Goal: Check status: Check status

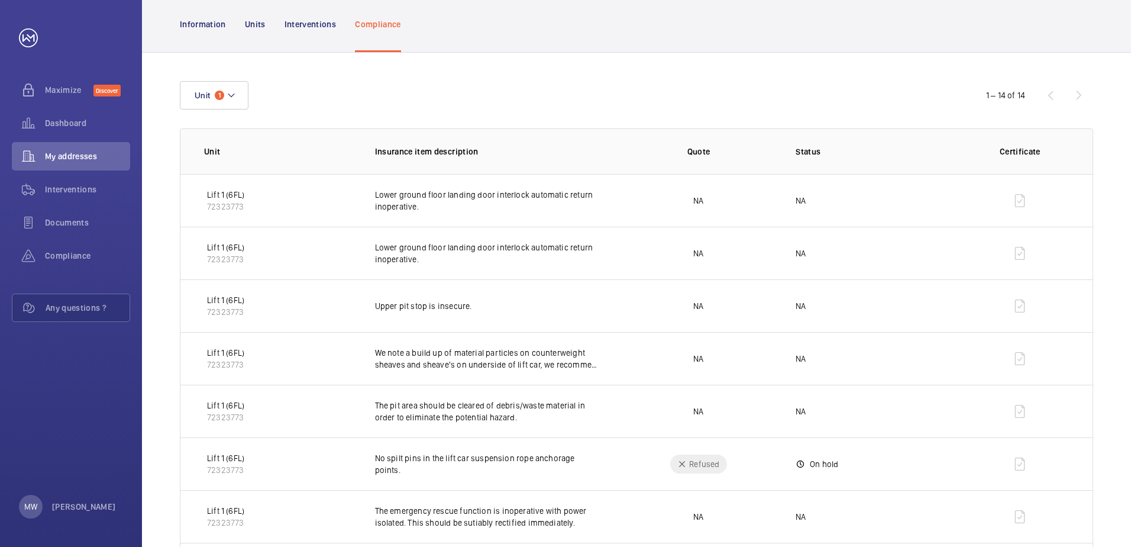
scroll to position [79, 0]
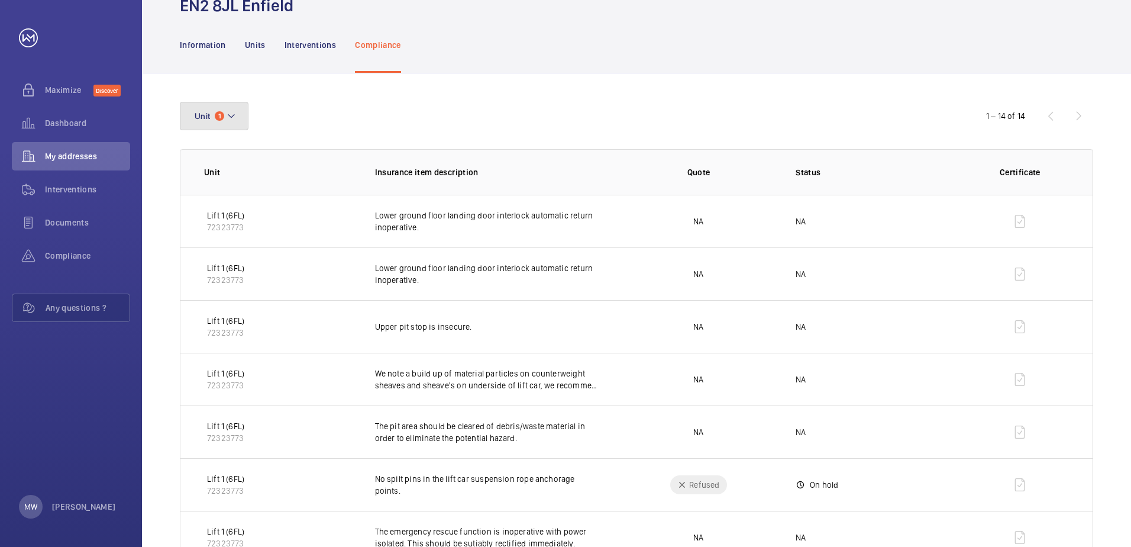
click at [227, 120] on mat-icon at bounding box center [231, 116] width 9 height 14
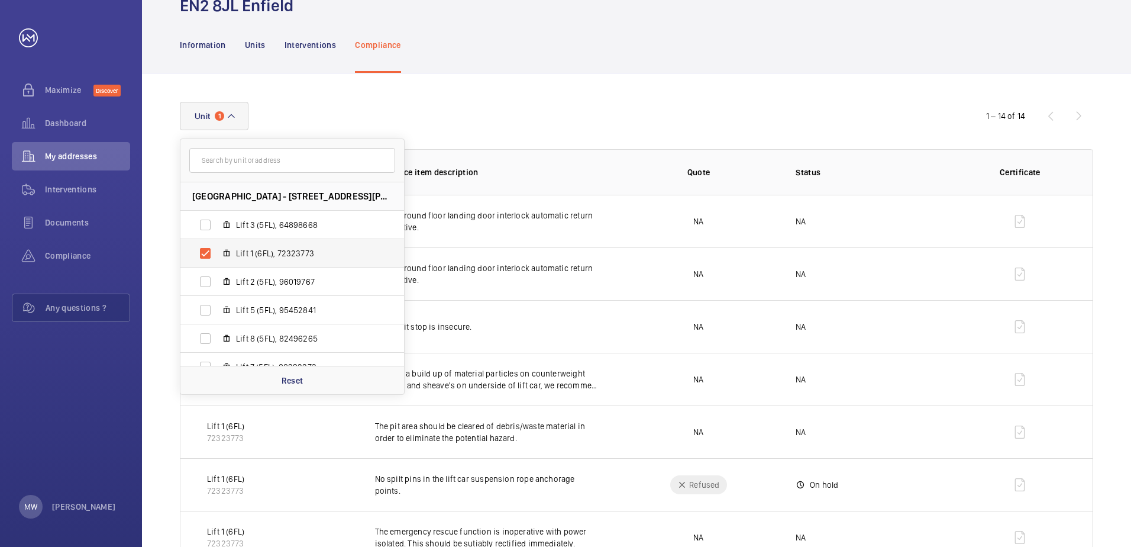
click at [204, 249] on label "Lift 1 (6FL), 72323773" at bounding box center [282, 253] width 205 height 28
click at [204, 249] on input "Lift 1 (6FL), 72323773" at bounding box center [206, 253] width 24 height 24
checkbox input "false"
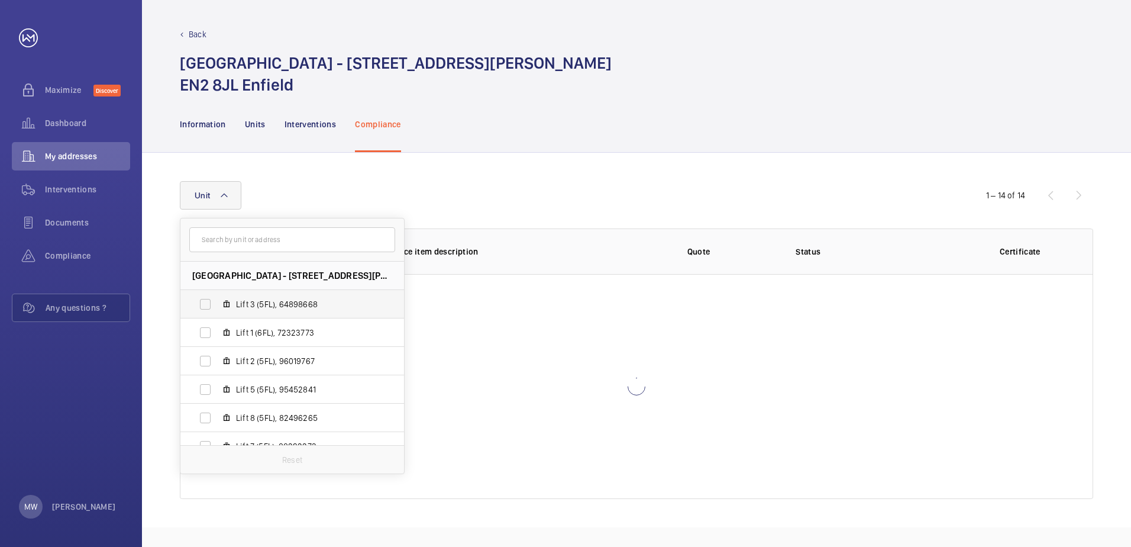
click at [207, 302] on label "Lift 3 (5FL), 64898668" at bounding box center [282, 304] width 205 height 28
click at [207, 302] on input "Lift 3 (5FL), 64898668" at bounding box center [206, 304] width 24 height 24
checkbox input "true"
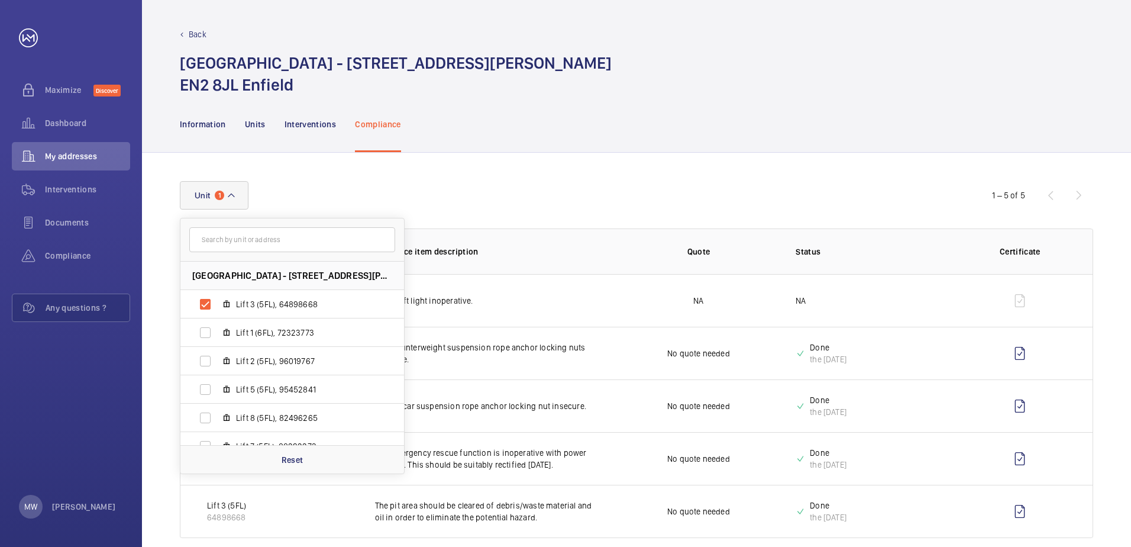
click at [477, 198] on div "Unit [GEOGRAPHIC_DATA] - [STREET_ADDRESS][GEOGRAPHIC_DATA][PERSON_NAME] ENFIELD…" at bounding box center [566, 195] width 772 height 28
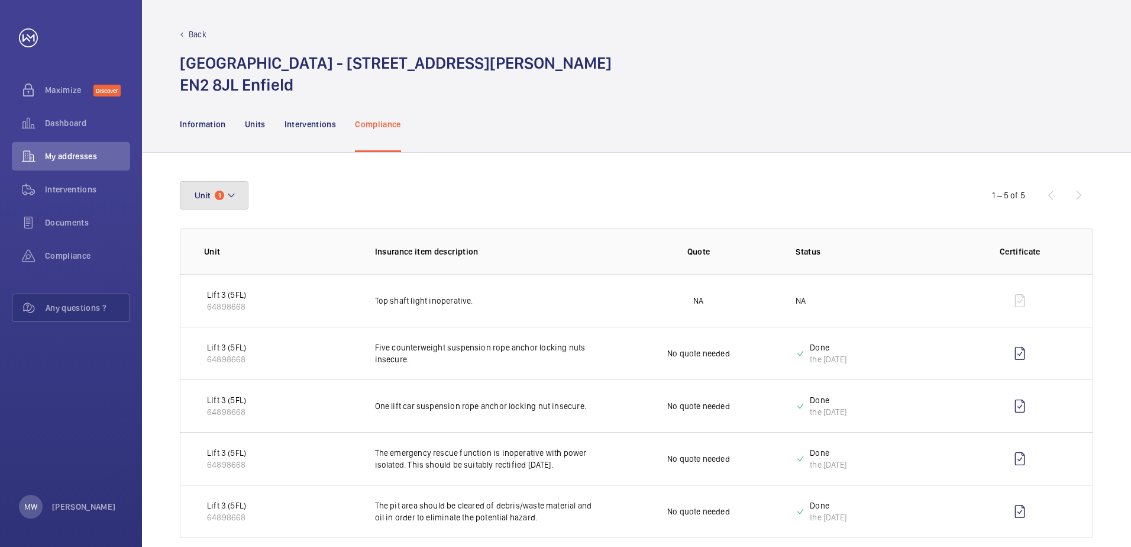
click at [238, 195] on button "Unit 1" at bounding box center [214, 195] width 69 height 28
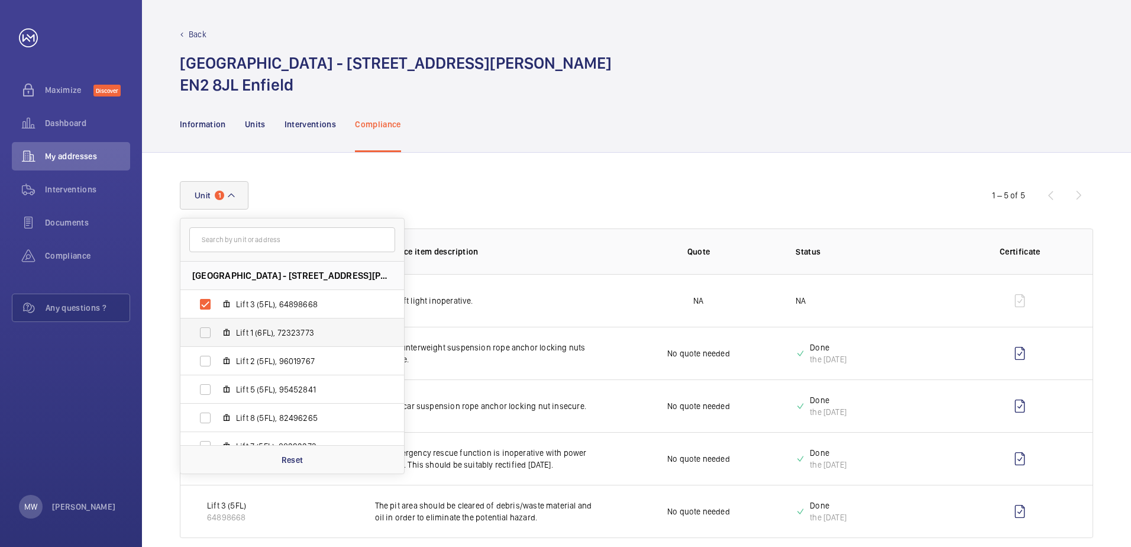
drag, startPoint x: 204, startPoint y: 390, endPoint x: 208, endPoint y: 323, distance: 67.6
click at [204, 389] on label "Lift 5 (5FL), 95452841" at bounding box center [282, 389] width 205 height 28
click at [204, 389] on input "Lift 5 (5FL), 95452841" at bounding box center [206, 390] width 24 height 24
checkbox input "true"
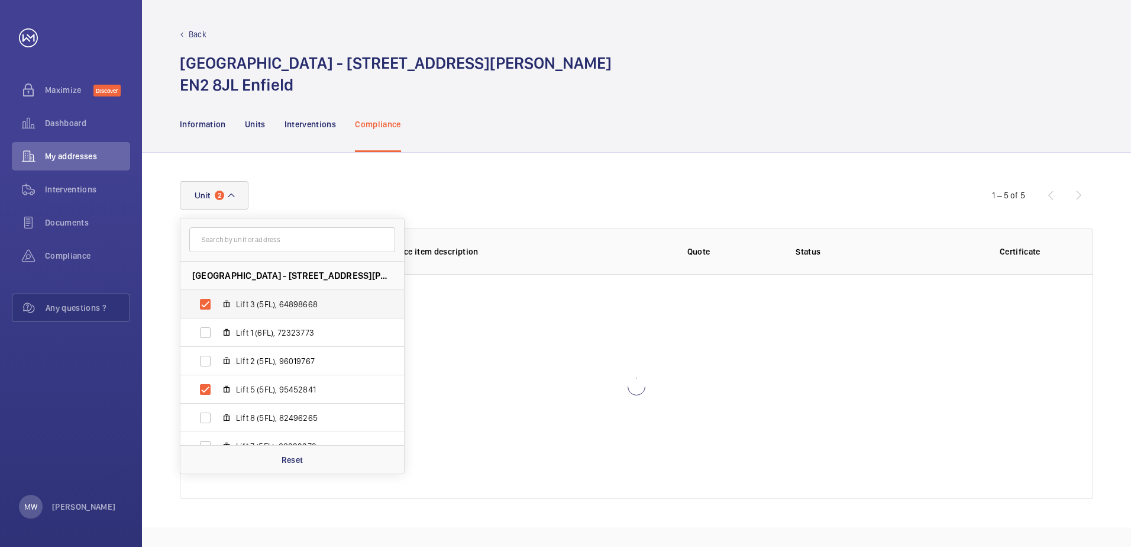
click at [204, 302] on label "Lift 3 (5FL), 64898668" at bounding box center [282, 304] width 205 height 28
click at [204, 302] on input "Lift 3 (5FL), 64898668" at bounding box center [206, 304] width 24 height 24
checkbox input "false"
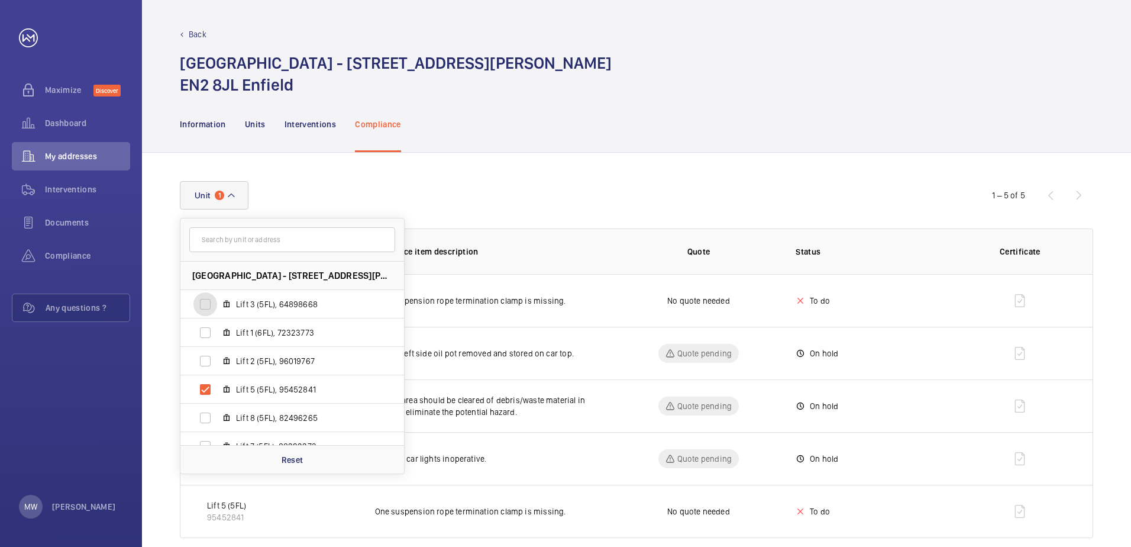
scroll to position [20, 0]
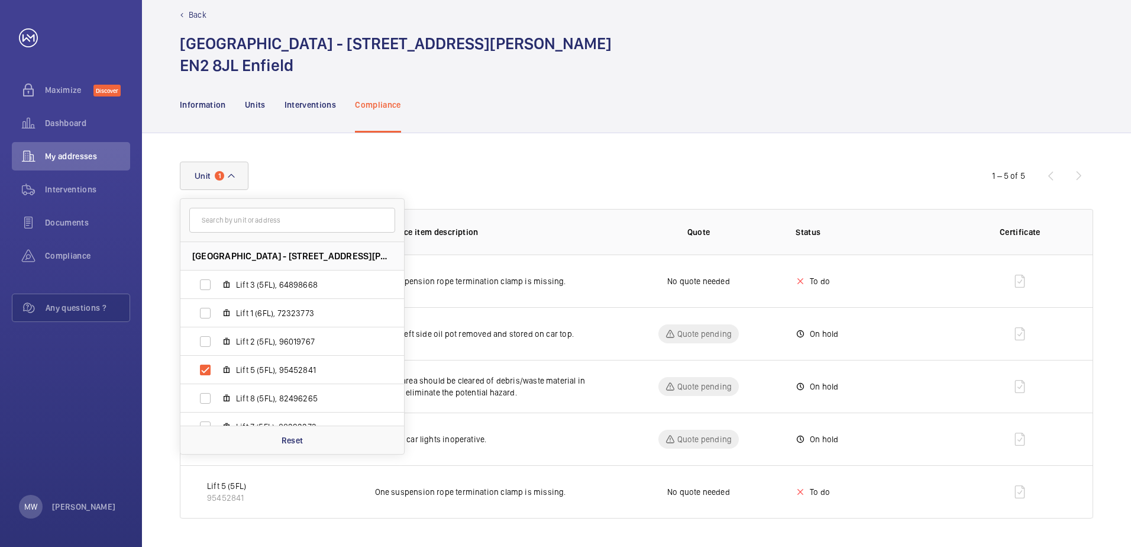
click at [524, 343] on td "Lift car left side oil pot removed and stored on car top." at bounding box center [479, 333] width 246 height 53
